Goal: Communication & Community: Ask a question

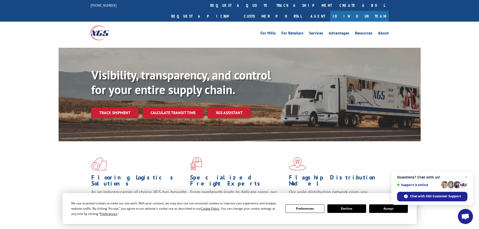
click at [395, 208] on button "Accept" at bounding box center [388, 209] width 39 height 9
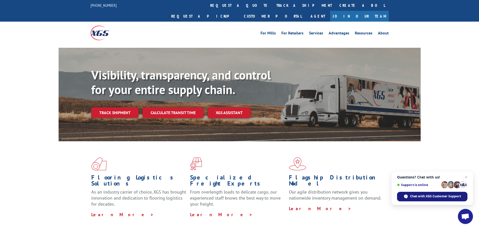
click at [427, 199] on span "Chat with XGS Customer Support" at bounding box center [435, 196] width 51 height 5
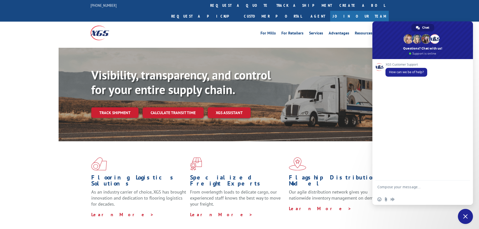
click at [395, 187] on textarea "Compose your message..." at bounding box center [418, 189] width 80 height 9
click at [418, 191] on textarea "Trying to find out why some carpet, which has been assigned to Xpress Global to…" at bounding box center [418, 187] width 80 height 14
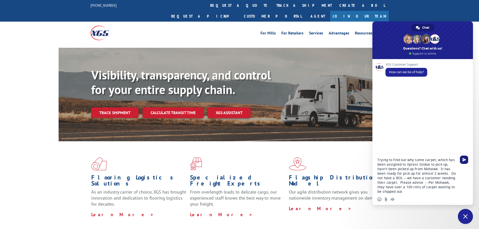
type textarea "Trying to find out why some carpet, which has been assigned to Xpress Global to…"
click at [463, 159] on span "Send" at bounding box center [465, 160] width 4 height 4
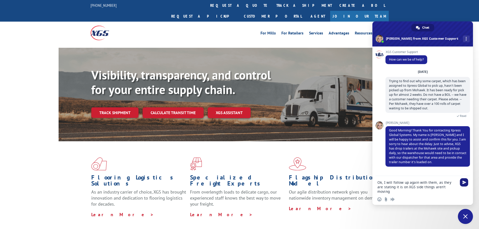
type textarea "Ok, I will follow up again with them, as they are stating it is on XGS side thi…"
click at [464, 184] on span "Send" at bounding box center [465, 183] width 4 height 4
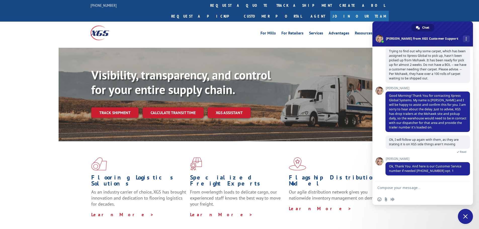
scroll to position [73, 0]
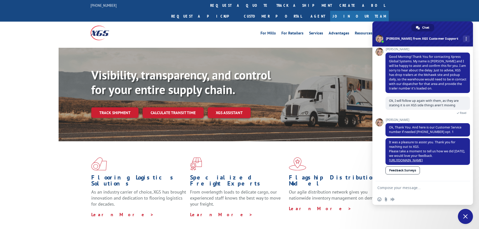
click at [392, 186] on textarea "Compose your message..." at bounding box center [418, 188] width 80 height 5
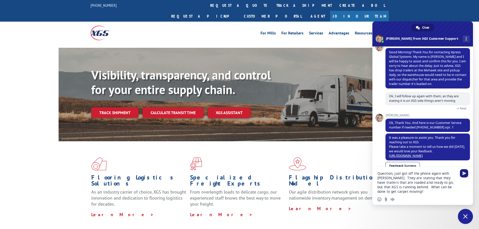
type textarea "Question, just got off the phone again with [PERSON_NAME]. They are stating tha…"
click at [461, 174] on span "Send" at bounding box center [464, 173] width 8 height 8
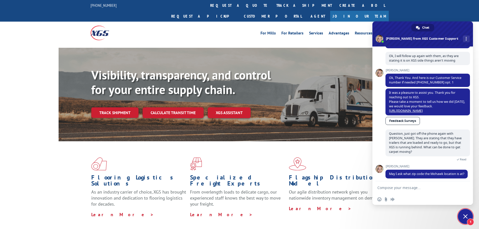
scroll to position [126, 0]
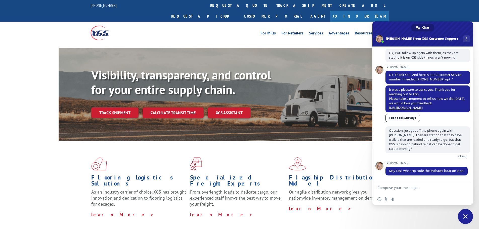
click at [394, 187] on textarea "Compose your message..." at bounding box center [418, 188] width 80 height 5
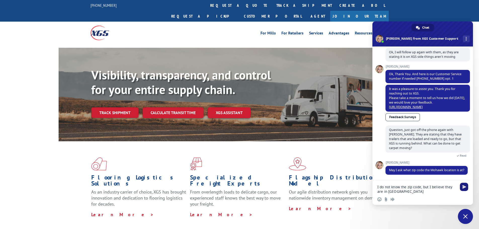
type textarea "I do not know the zip code, but I believe they are in [GEOGRAPHIC_DATA]"
click at [465, 186] on span "Send" at bounding box center [465, 187] width 4 height 4
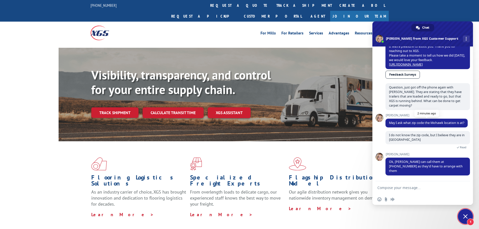
scroll to position [174, 0]
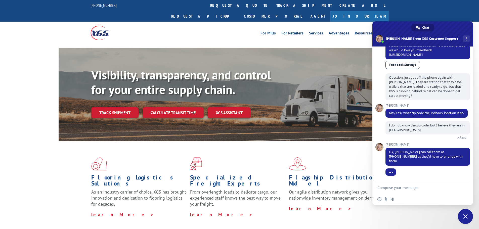
click at [394, 187] on textarea "Compose your message..." at bounding box center [418, 188] width 80 height 5
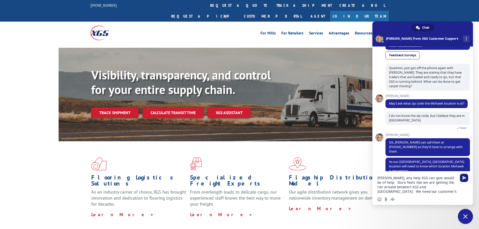
type textarea "[PERSON_NAME], any help XGS can give would be of help. Store feels like we are …"
click at [463, 178] on span "Send" at bounding box center [465, 178] width 4 height 4
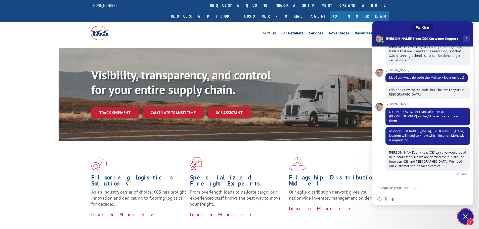
scroll to position [268, 0]
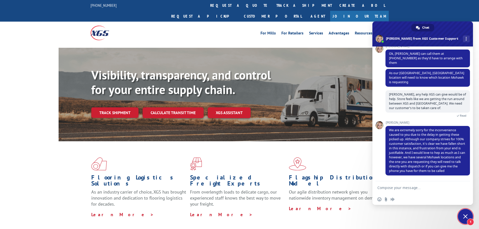
click at [389, 186] on textarea "Compose your message..." at bounding box center [418, 188] width 80 height 5
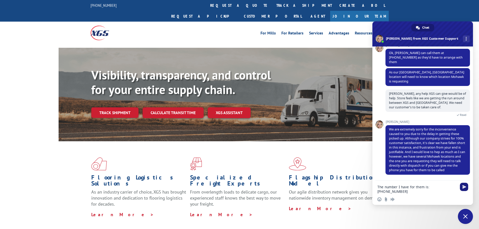
type textarea "The number I have for them is: [PHONE_NUMBER]"
drag, startPoint x: 462, startPoint y: 186, endPoint x: 444, endPoint y: 199, distance: 22.6
click at [462, 186] on span "Send" at bounding box center [464, 187] width 8 height 8
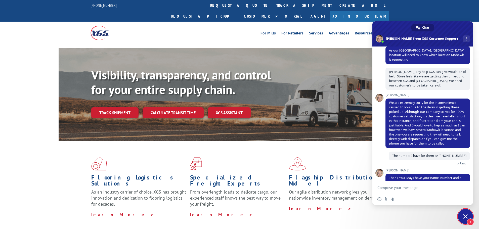
scroll to position [302, 0]
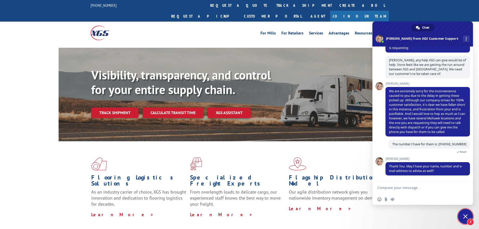
click at [394, 186] on textarea "Compose your message..." at bounding box center [418, 188] width 80 height 5
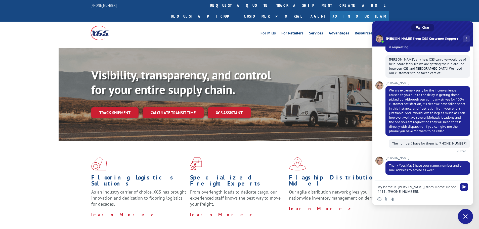
scroll to position [307, 0]
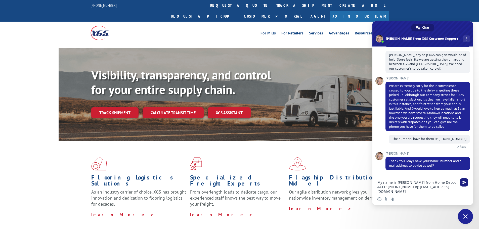
type textarea "My name is [PERSON_NAME] from Home Depot 4411; [PHONE_NUMBER]; [EMAIL_ADDRESS][…"
click at [464, 182] on span "Send" at bounding box center [465, 183] width 4 height 4
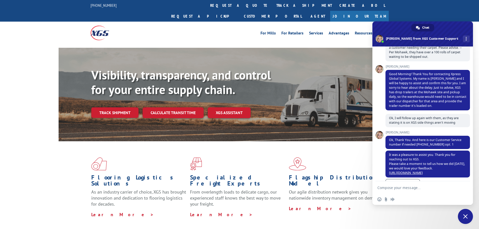
scroll to position [0, 0]
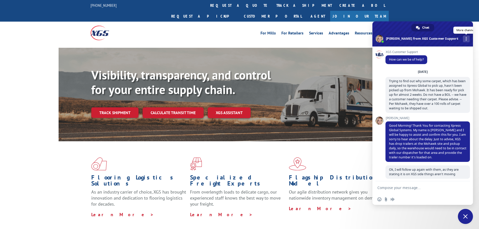
click at [466, 38] on span "More channels" at bounding box center [466, 39] width 1 height 4
drag, startPoint x: 383, startPoint y: 48, endPoint x: 413, endPoint y: 102, distance: 62.0
click at [413, 102] on div "XGS Customer Support How can we be of help? [DATE] Trying to find out why some …" at bounding box center [423, 114] width 101 height 135
drag, startPoint x: 387, startPoint y: 64, endPoint x: 430, endPoint y: 116, distance: 67.9
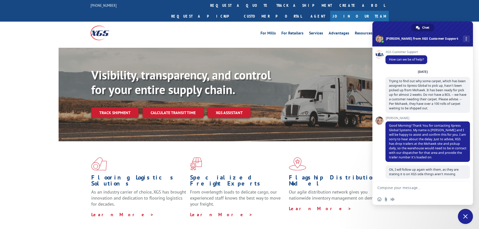
click at [430, 116] on div "XGS Customer Support How can we be of help? [DATE] Trying to find out why some …" at bounding box center [428, 115] width 85 height 131
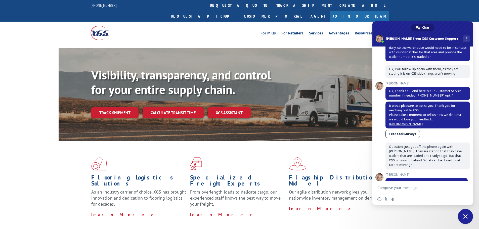
scroll to position [126, 0]
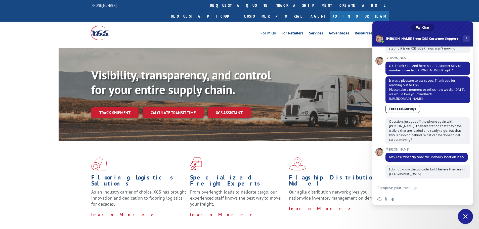
click at [441, 151] on span "[PERSON_NAME]" at bounding box center [427, 150] width 82 height 4
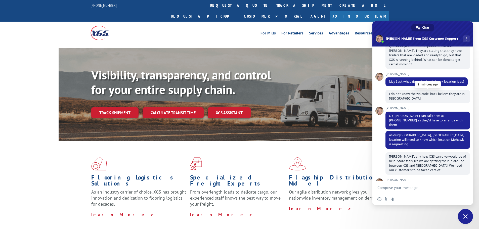
scroll to position [226, 0]
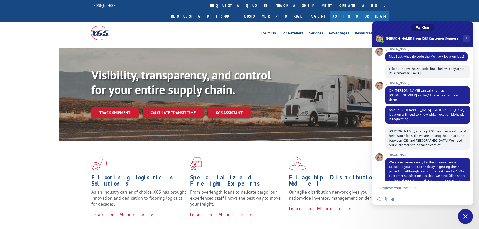
drag, startPoint x: 469, startPoint y: 154, endPoint x: 377, endPoint y: 143, distance: 91.8
click at [377, 143] on div "XGS Customer Support How can we be of help? [DATE] Trying to find out why some …" at bounding box center [423, 114] width 101 height 135
click at [331, 207] on div "Flooring Logistics Solutions As an industry carrier of choice, XGS has brought …" at bounding box center [240, 187] width 362 height 92
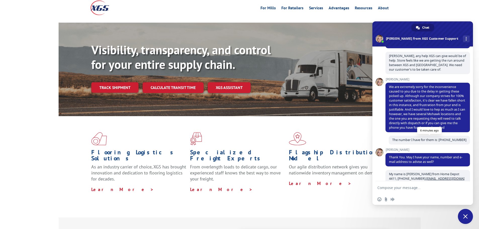
scroll to position [327, 0]
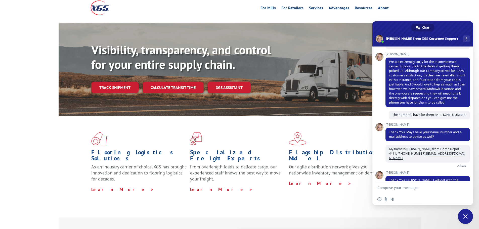
click at [325, 175] on div "Flagship Distribution Model Our agile distribution network gives you nationwide…" at bounding box center [338, 162] width 99 height 60
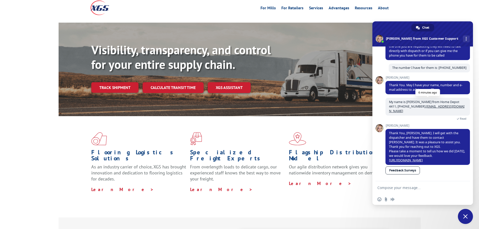
scroll to position [379, 0]
click at [345, 187] on div "Flooring Logistics Solutions As an industry carrier of choice, XGS has brought …" at bounding box center [240, 162] width 362 height 92
